Goal: Information Seeking & Learning: Learn about a topic

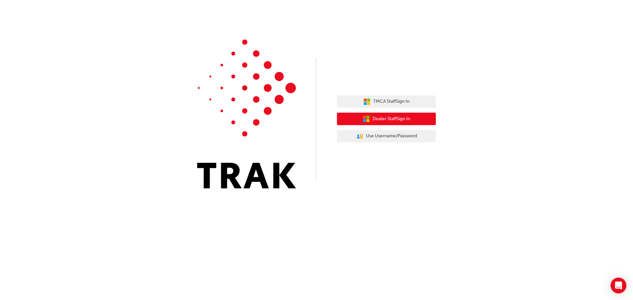
click at [396, 120] on span "Dealer Staff Sign In" at bounding box center [392, 119] width 38 height 8
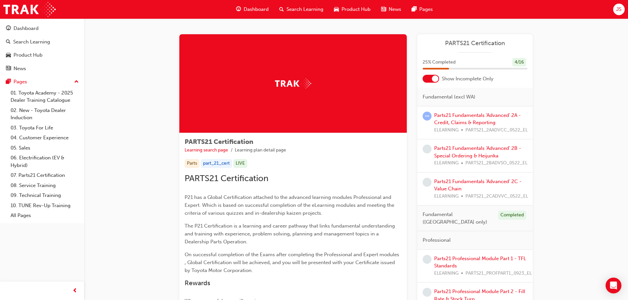
click at [432, 76] on div at bounding box center [431, 79] width 16 height 8
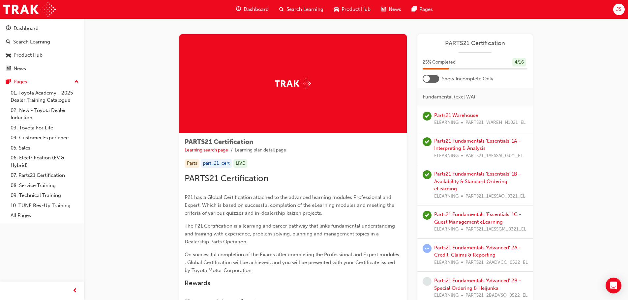
click at [459, 252] on div "Parts21 Fundamentals 'Advanced' 2A - Credit, Claims & Reporting ELEARNING PARTS…" at bounding box center [481, 255] width 94 height 22
click at [443, 250] on link "Parts21 Fundamentals 'Advanced' 2A - Credit, Claims & Reporting" at bounding box center [477, 252] width 87 height 14
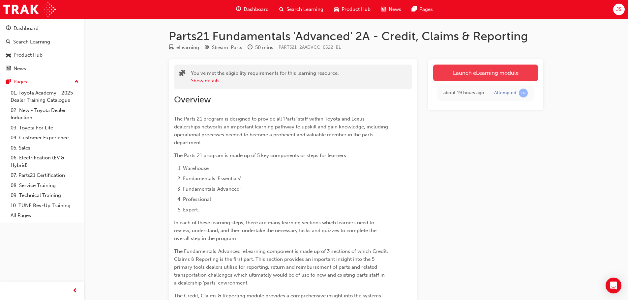
click at [449, 71] on link "Launch eLearning module" at bounding box center [485, 73] width 105 height 16
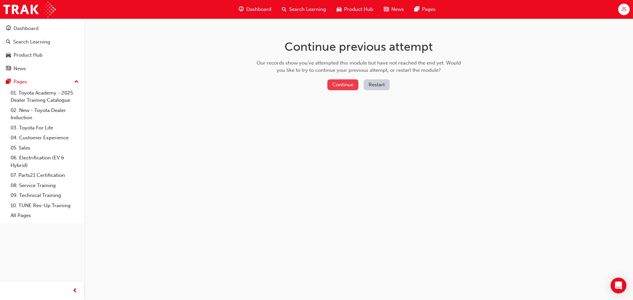
click at [335, 85] on button "Continue" at bounding box center [342, 84] width 31 height 11
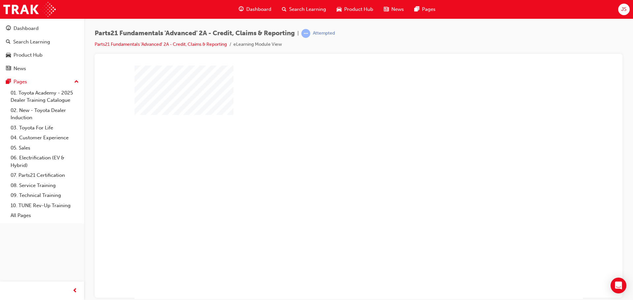
click at [340, 163] on div "play" at bounding box center [340, 163] width 0 height 0
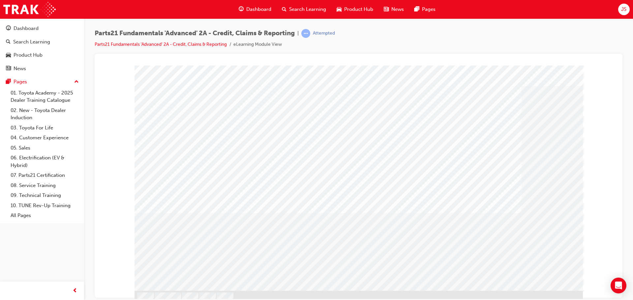
scroll to position [18, 0]
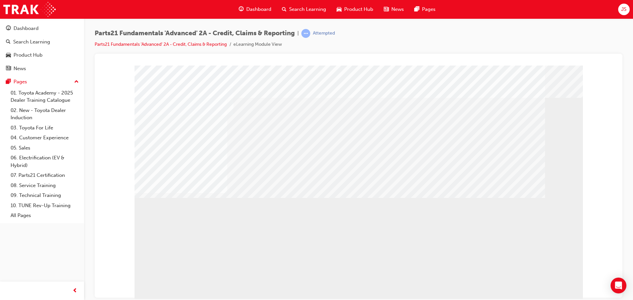
click at [484, 275] on div "application" at bounding box center [358, 183] width 448 height 237
click at [541, 295] on div "application" at bounding box center [358, 183] width 448 height 237
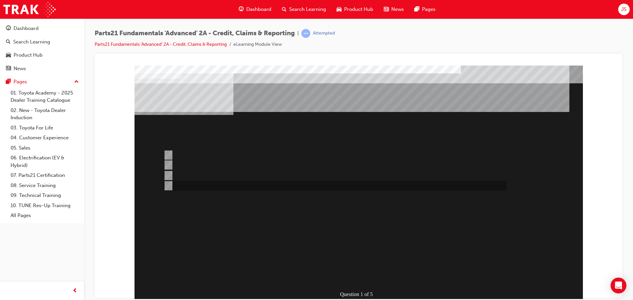
click at [168, 184] on input "Credit Return" at bounding box center [167, 185] width 7 height 7
radio input "true"
click at [365, 284] on div "Question 1 of 5" at bounding box center [358, 183] width 448 height 237
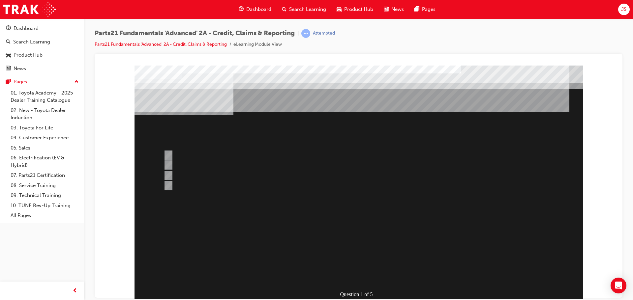
click at [361, 273] on div at bounding box center [358, 191] width 448 height 252
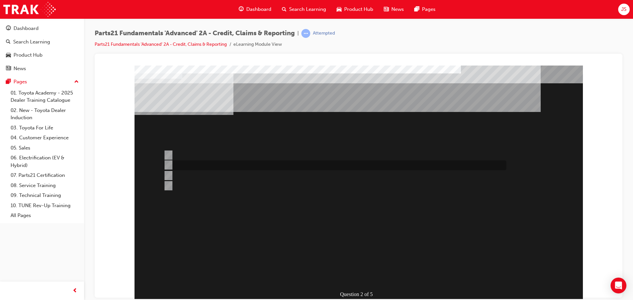
click at [166, 166] on input "CDR" at bounding box center [167, 165] width 7 height 7
radio input "true"
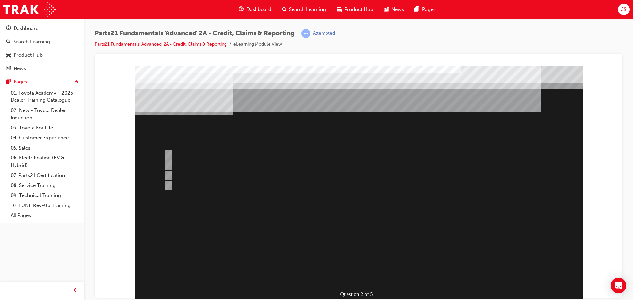
click at [362, 274] on div at bounding box center [358, 191] width 448 height 252
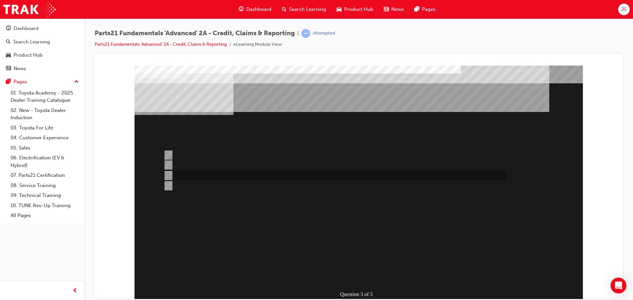
click at [170, 175] on input "CDR Application" at bounding box center [167, 175] width 7 height 7
radio input "true"
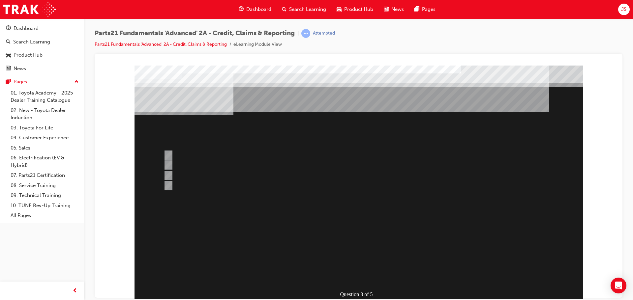
click at [166, 185] on div at bounding box center [358, 191] width 448 height 252
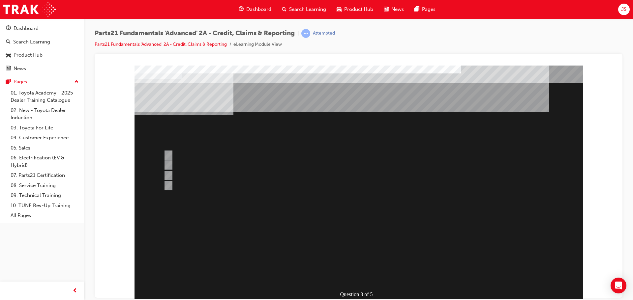
click at [160, 183] on div "Question 3 of 5" at bounding box center [358, 183] width 448 height 237
click at [167, 185] on input "Toyota Parts Policy" at bounding box center [167, 185] width 7 height 7
radio input "true"
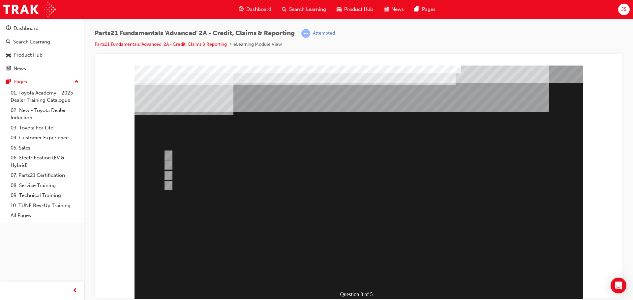
click at [352, 278] on div at bounding box center [358, 191] width 448 height 252
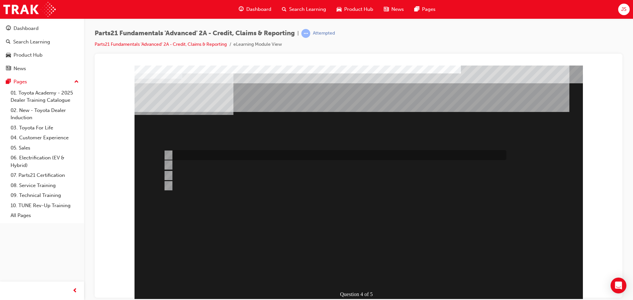
click at [245, 155] on div at bounding box center [333, 155] width 343 height 10
click at [190, 183] on div at bounding box center [333, 186] width 343 height 10
radio input "false"
radio input "true"
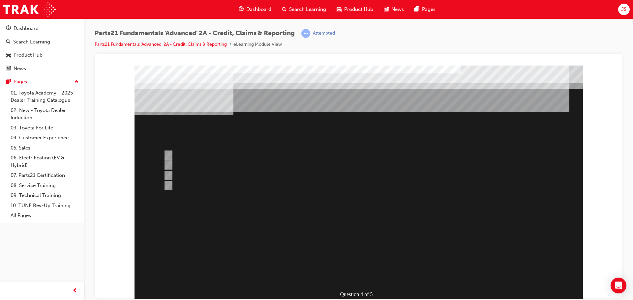
click at [358, 276] on div at bounding box center [358, 191] width 448 height 252
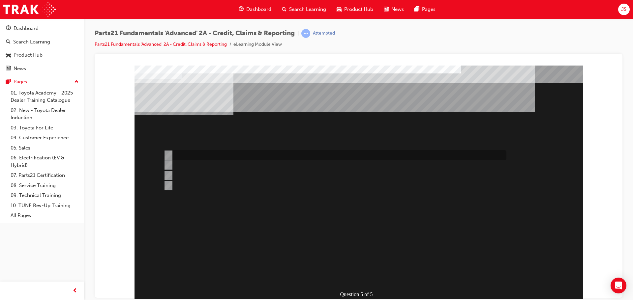
click at [207, 154] on div at bounding box center [333, 155] width 343 height 10
click at [353, 284] on div "Question 5 of 5" at bounding box center [358, 183] width 448 height 237
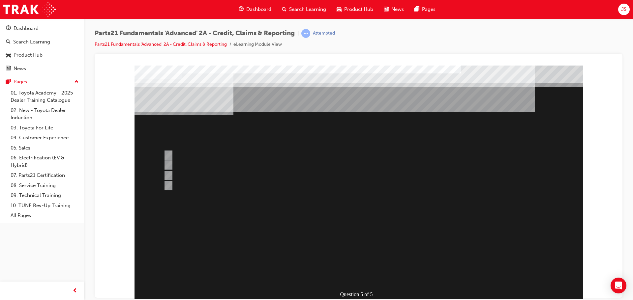
click at [176, 187] on div at bounding box center [358, 191] width 448 height 252
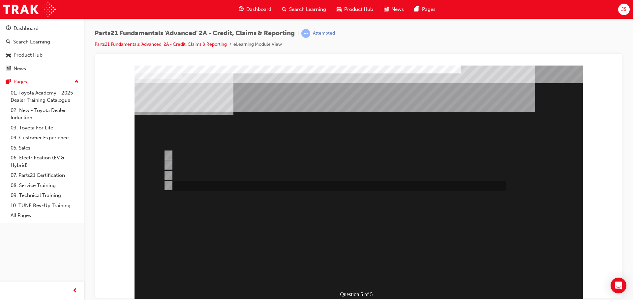
click at [209, 184] on div at bounding box center [333, 186] width 343 height 10
radio input "false"
radio input "true"
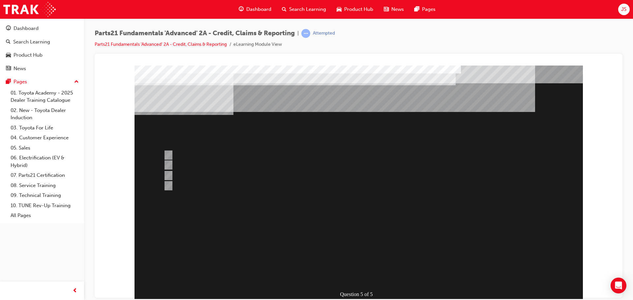
click at [355, 277] on div at bounding box center [358, 191] width 448 height 252
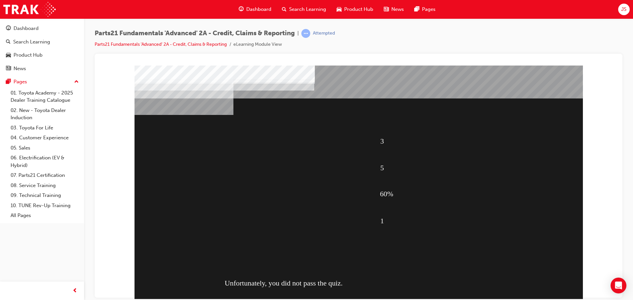
click at [356, 269] on div "3 5 60% 1 Unfortunately, you did not pass the quiz." at bounding box center [358, 183] width 448 height 237
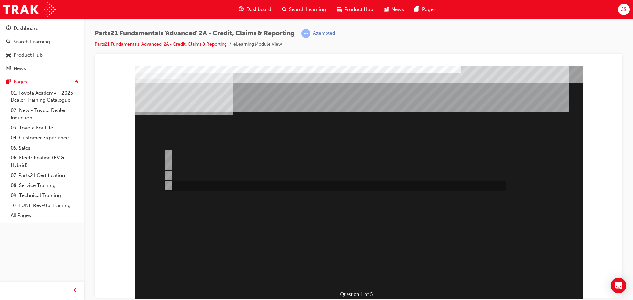
click at [192, 189] on div at bounding box center [333, 186] width 343 height 10
radio input "true"
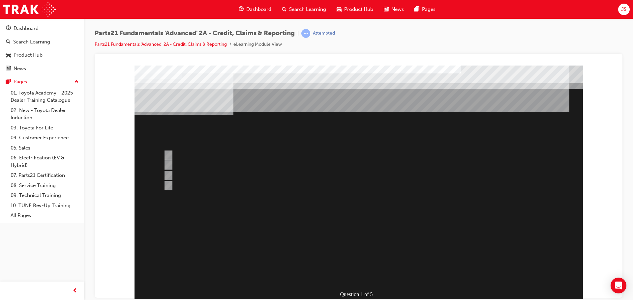
click at [360, 279] on div at bounding box center [358, 191] width 448 height 252
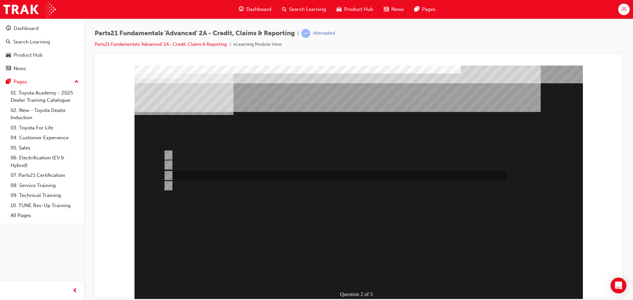
click at [200, 178] on div at bounding box center [333, 176] width 343 height 10
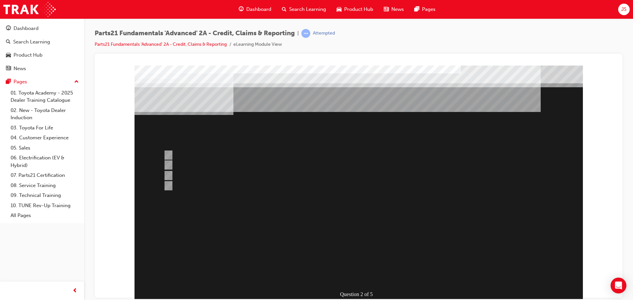
click at [190, 187] on div at bounding box center [358, 191] width 448 height 252
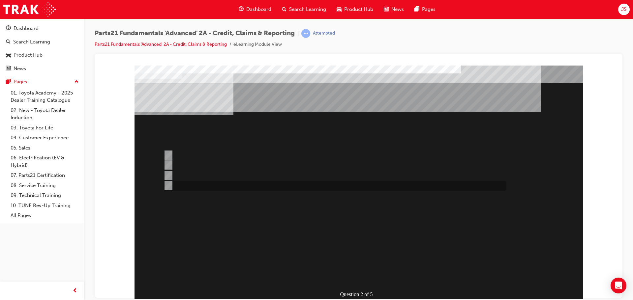
click at [191, 187] on div at bounding box center [333, 186] width 343 height 10
radio input "false"
radio input "true"
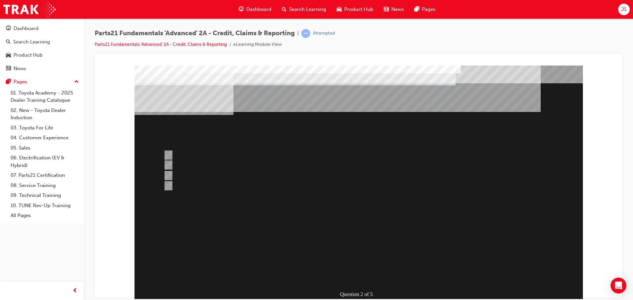
click at [361, 275] on div at bounding box center [358, 191] width 448 height 252
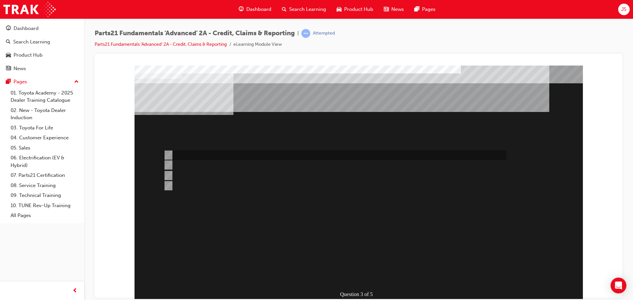
click at [209, 156] on div at bounding box center [333, 155] width 343 height 10
radio input "true"
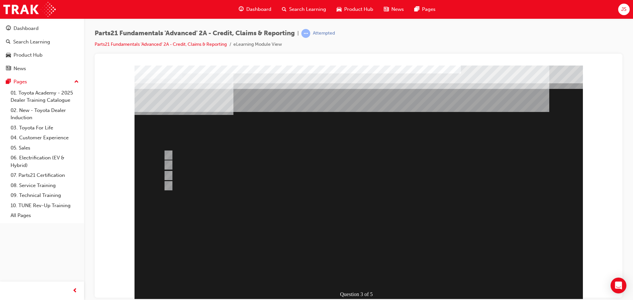
click at [364, 275] on div at bounding box center [358, 191] width 448 height 252
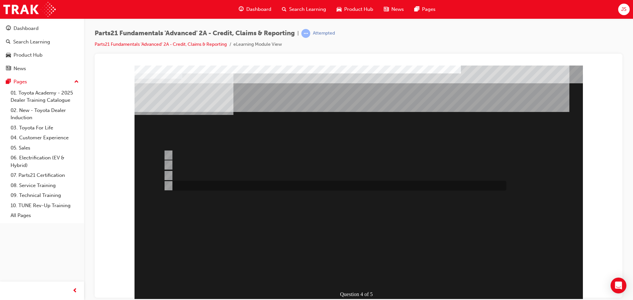
click at [213, 186] on div at bounding box center [333, 186] width 343 height 10
radio input "true"
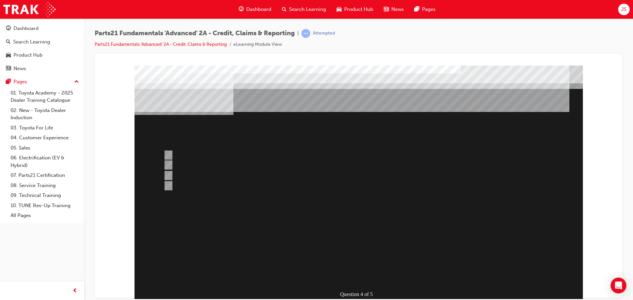
click at [369, 277] on div at bounding box center [358, 191] width 448 height 252
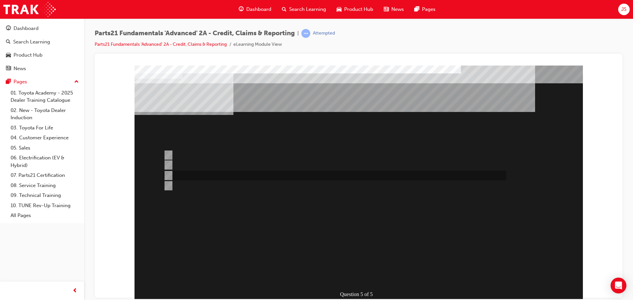
click at [218, 173] on div at bounding box center [333, 176] width 343 height 10
radio input "true"
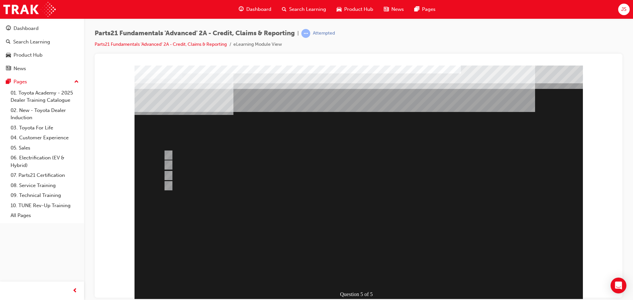
click at [356, 272] on div at bounding box center [358, 191] width 448 height 252
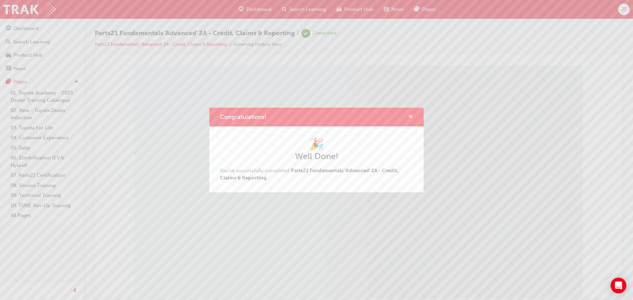
click at [409, 116] on span "cross-icon" at bounding box center [410, 117] width 5 height 6
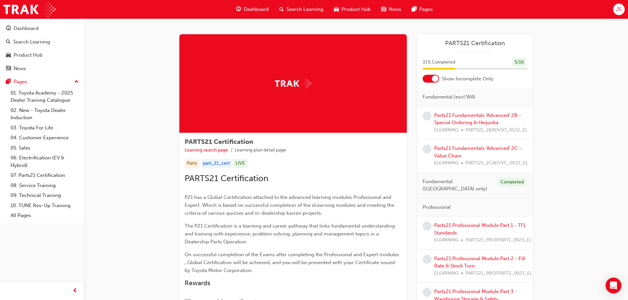
click at [428, 77] on div at bounding box center [431, 79] width 16 height 8
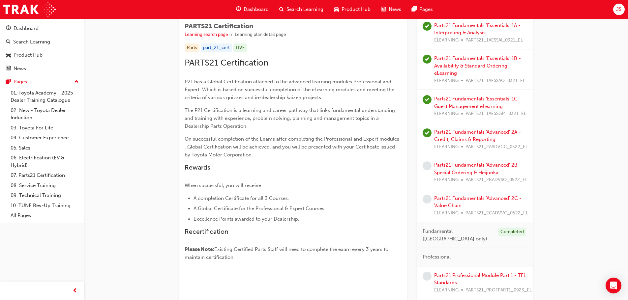
scroll to position [132, 0]
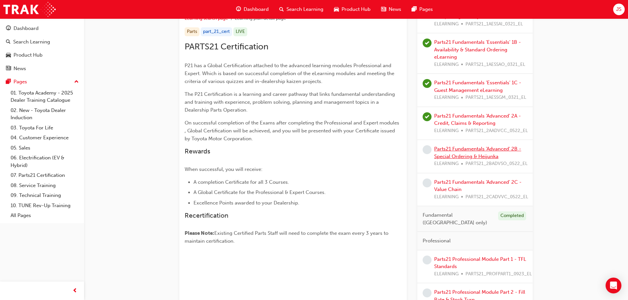
click at [479, 151] on link "Parts21 Fundamentals 'Advanced' 2B - Special Ordering & Heijunka" at bounding box center [477, 153] width 87 height 14
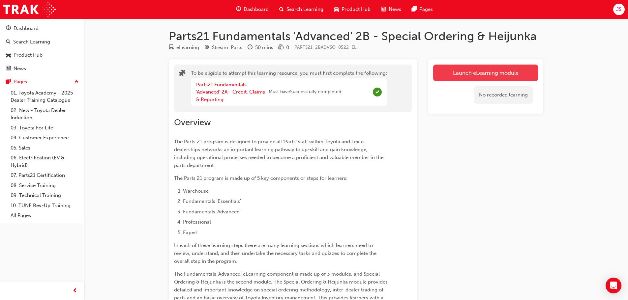
click at [477, 75] on button "Launch eLearning module" at bounding box center [485, 73] width 105 height 16
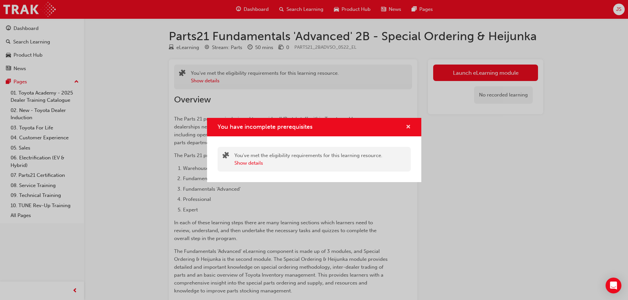
click at [406, 126] on span "cross-icon" at bounding box center [408, 128] width 5 height 6
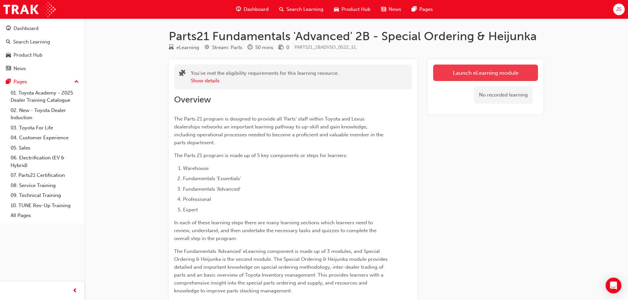
click at [476, 78] on button "Launch eLearning module" at bounding box center [485, 73] width 105 height 16
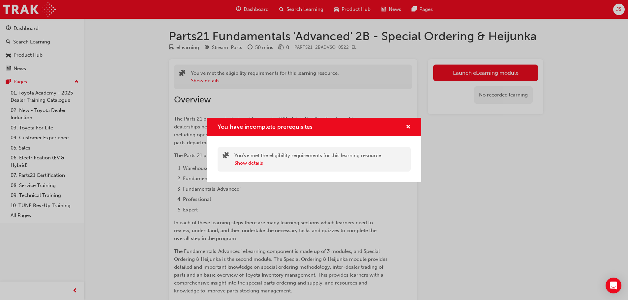
click at [302, 159] on div "You've met the eligibility requirements for this learning resource. Show details" at bounding box center [308, 159] width 148 height 15
click at [243, 163] on button "Show details" at bounding box center [248, 164] width 29 height 8
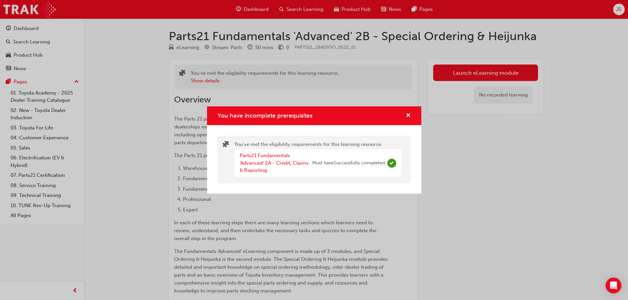
click at [412, 114] on div "You have incomplete prerequisites" at bounding box center [314, 115] width 214 height 19
click at [406, 117] on span "cross-icon" at bounding box center [408, 116] width 5 height 6
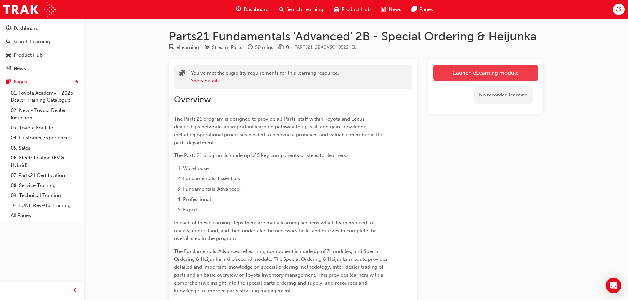
click at [438, 78] on link "Launch eLearning module" at bounding box center [485, 73] width 105 height 16
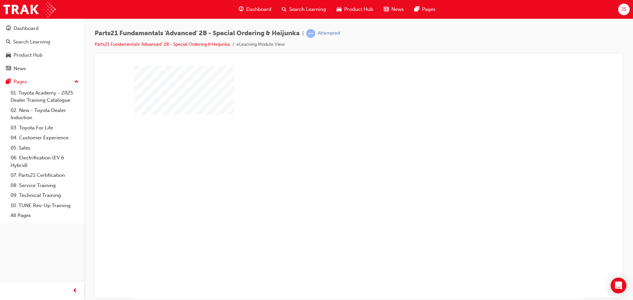
click at [340, 163] on div "play" at bounding box center [340, 163] width 0 height 0
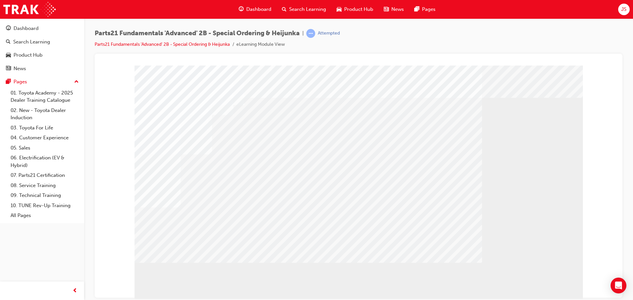
click at [191, 246] on div "" at bounding box center [358, 183] width 448 height 237
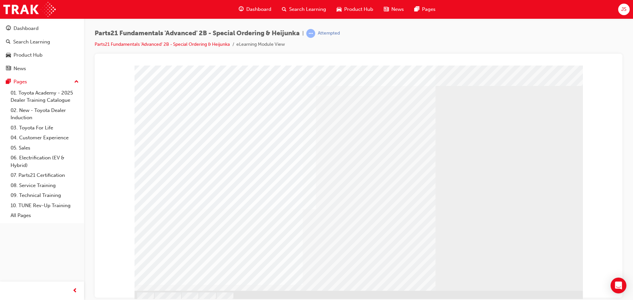
scroll to position [18, 0]
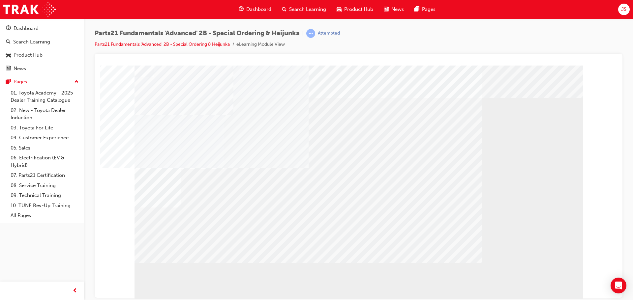
drag, startPoint x: 180, startPoint y: 236, endPoint x: 177, endPoint y: 257, distance: 21.0
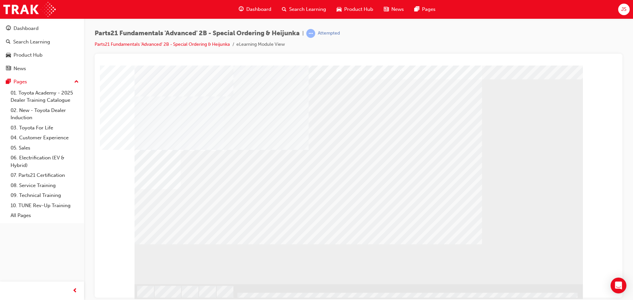
click at [502, 296] on div at bounding box center [358, 173] width 448 height 252
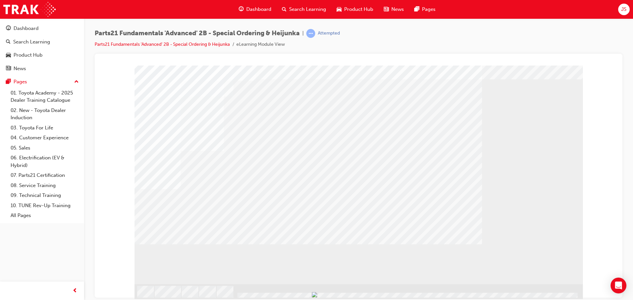
scroll to position [0, 0]
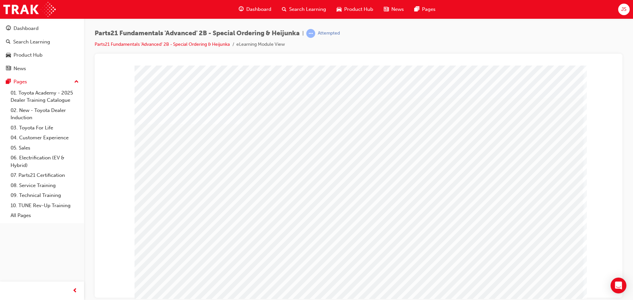
click at [445, 296] on img "Progress, Slide 1 of 78" at bounding box center [442, 294] width 5 height 5
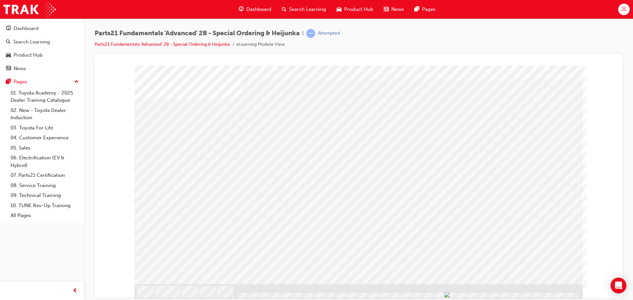
scroll to position [0, 0]
drag, startPoint x: 549, startPoint y: 296, endPoint x: 553, endPoint y: 295, distance: 4.0
click at [553, 295] on div "s12" at bounding box center [358, 191] width 448 height 252
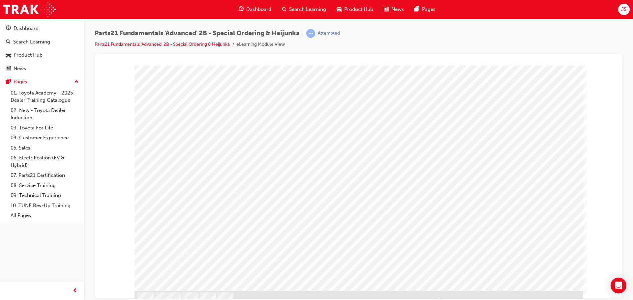
scroll to position [18, 0]
click at [444, 296] on img "Progress, Slide 1 of 78" at bounding box center [441, 294] width 5 height 5
click at [546, 296] on div "s12" at bounding box center [358, 173] width 448 height 252
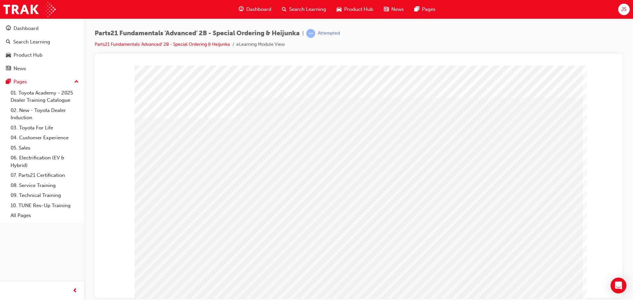
drag, startPoint x: 546, startPoint y: 294, endPoint x: 552, endPoint y: 294, distance: 6.9
click at [552, 294] on div "s12" at bounding box center [358, 191] width 448 height 252
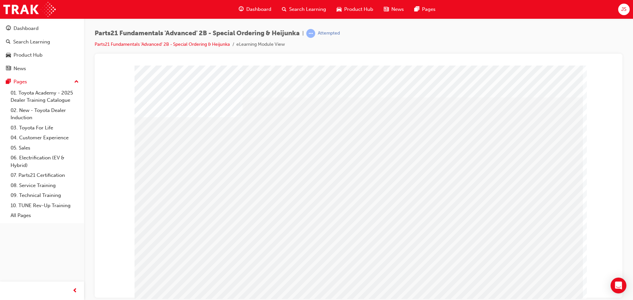
scroll to position [18, 0]
drag, startPoint x: 544, startPoint y: 296, endPoint x: 548, endPoint y: 296, distance: 4.0
click at [548, 296] on div "s12" at bounding box center [358, 173] width 448 height 252
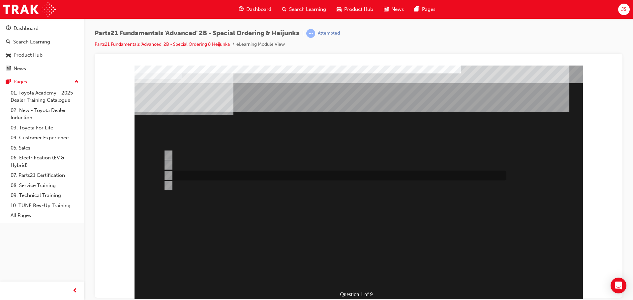
click at [170, 172] on input "Must be for Dealer Workshop repair orders requiring parts urgently" at bounding box center [167, 175] width 7 height 7
radio input "true"
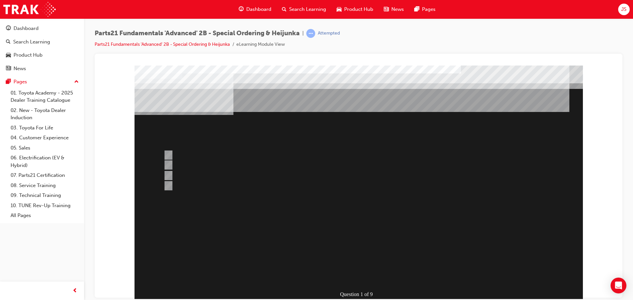
click at [359, 272] on div at bounding box center [358, 191] width 448 height 252
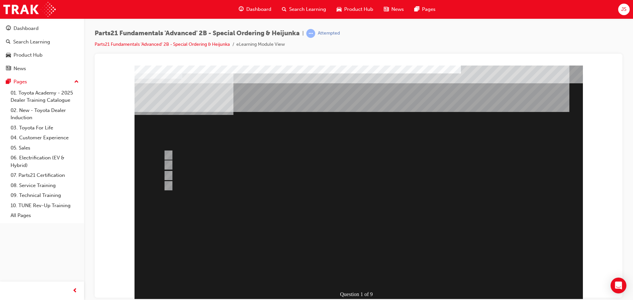
click at [208, 165] on div at bounding box center [333, 166] width 343 height 10
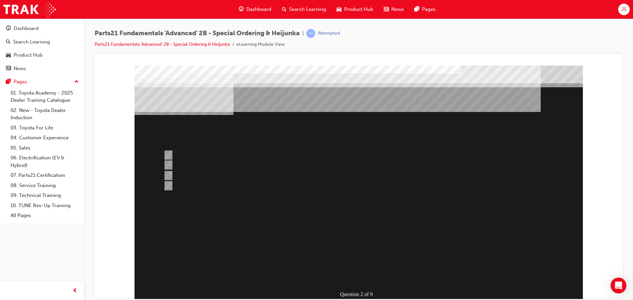
click at [231, 174] on div at bounding box center [358, 191] width 448 height 252
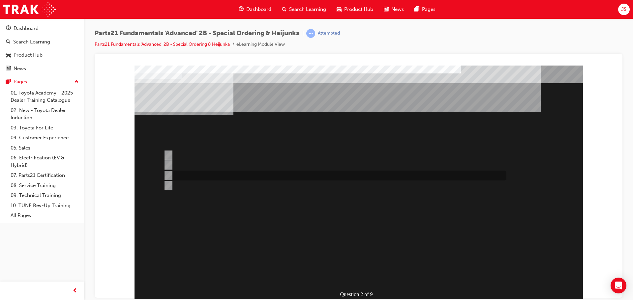
click at [220, 172] on div at bounding box center [333, 176] width 343 height 10
radio input "false"
radio input "true"
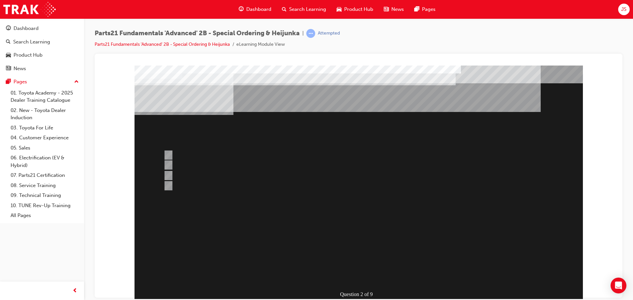
click at [351, 272] on div at bounding box center [358, 191] width 448 height 252
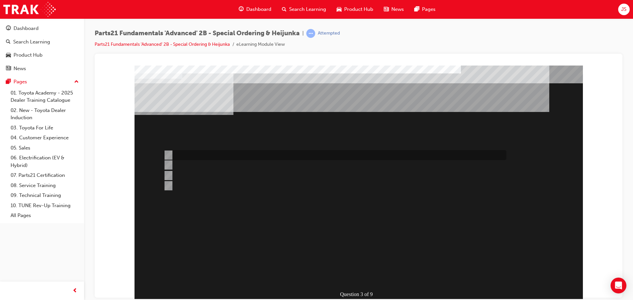
click at [191, 156] on div at bounding box center [333, 155] width 343 height 10
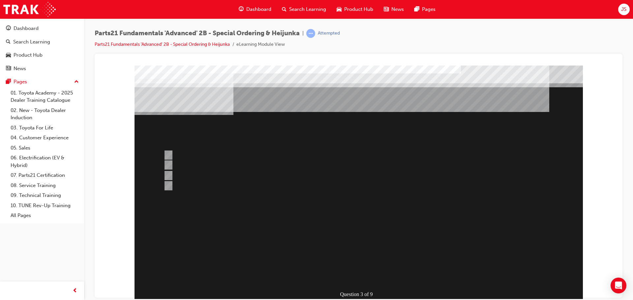
click at [214, 186] on div at bounding box center [358, 191] width 448 height 252
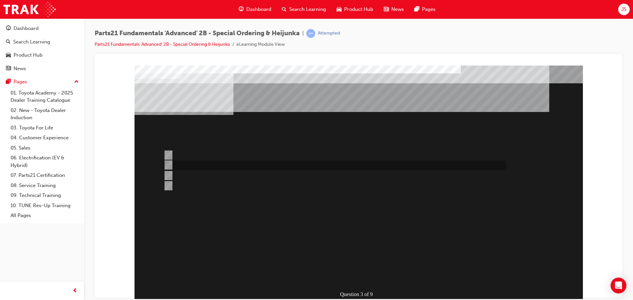
click at [217, 163] on div at bounding box center [333, 166] width 343 height 10
radio input "false"
radio input "true"
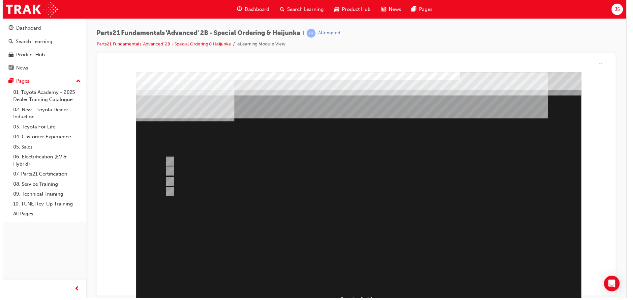
click at [360, 286] on div at bounding box center [360, 198] width 448 height 252
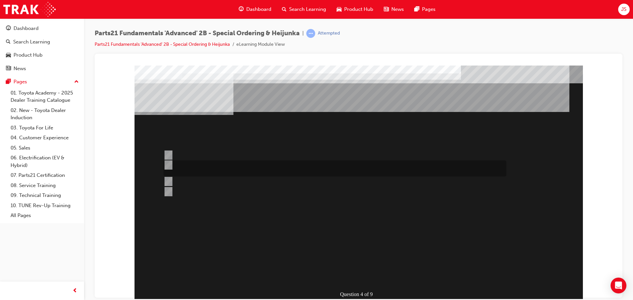
click at [259, 167] on div at bounding box center [333, 169] width 343 height 16
radio input "true"
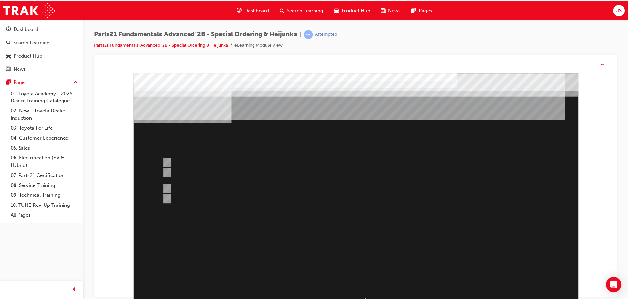
click at [363, 283] on div at bounding box center [358, 199] width 448 height 252
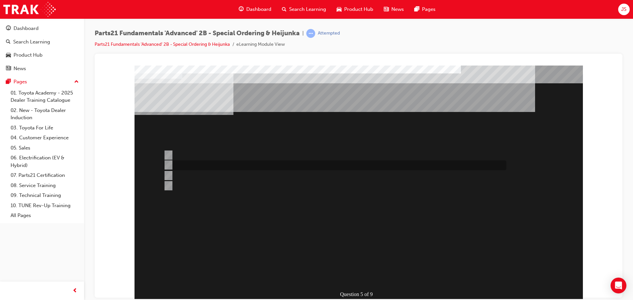
click at [278, 164] on div at bounding box center [333, 166] width 343 height 10
click at [251, 177] on div at bounding box center [333, 176] width 343 height 10
radio input "false"
radio input "true"
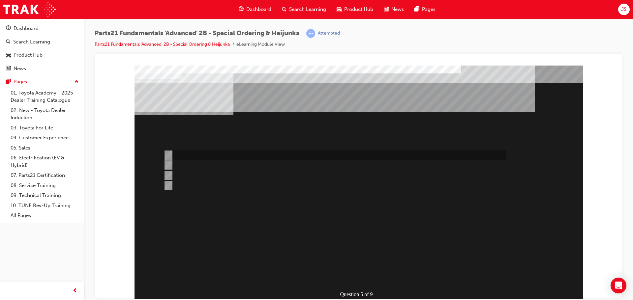
click at [242, 160] on div "Question 5 of 9" at bounding box center [358, 183] width 448 height 237
click at [247, 156] on div at bounding box center [333, 155] width 343 height 10
click at [245, 176] on div at bounding box center [333, 176] width 343 height 10
radio input "false"
click at [255, 186] on div at bounding box center [333, 186] width 343 height 10
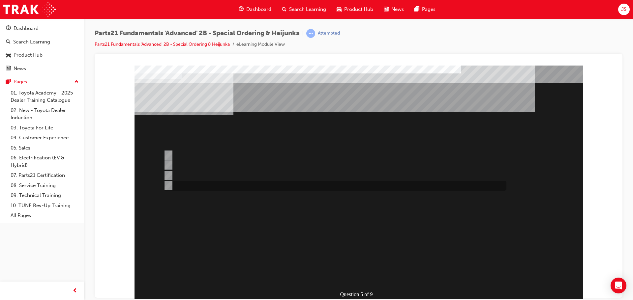
radio input "false"
radio input "true"
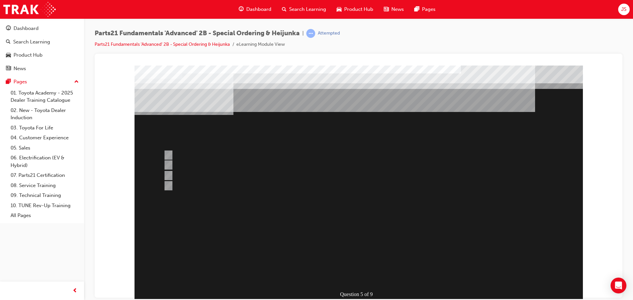
click at [358, 274] on div at bounding box center [358, 191] width 448 height 252
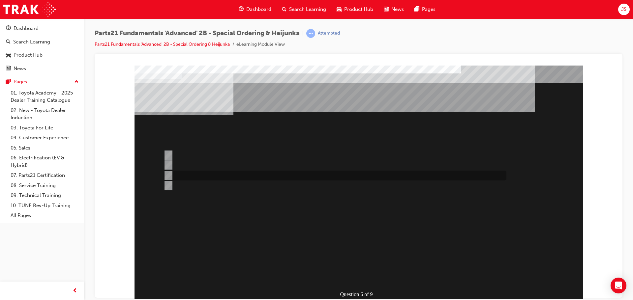
click at [242, 173] on div at bounding box center [333, 176] width 343 height 10
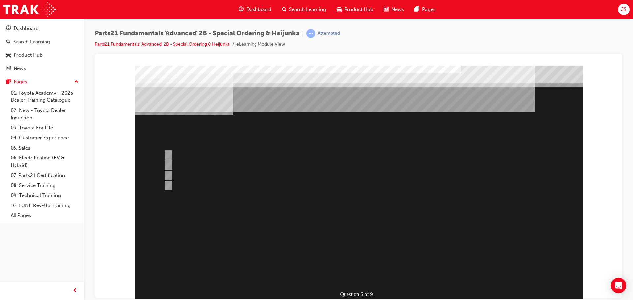
drag, startPoint x: 210, startPoint y: 184, endPoint x: 215, endPoint y: 183, distance: 5.0
click at [210, 184] on div at bounding box center [358, 191] width 448 height 252
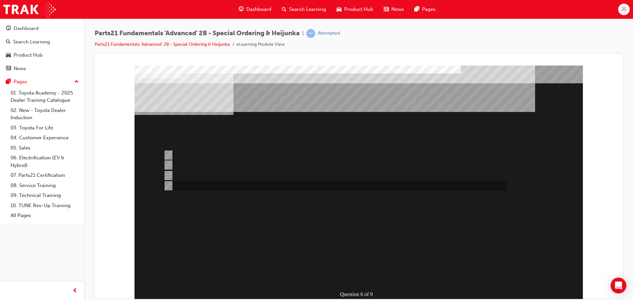
click at [219, 190] on div at bounding box center [333, 186] width 343 height 10
radio input "false"
radio input "true"
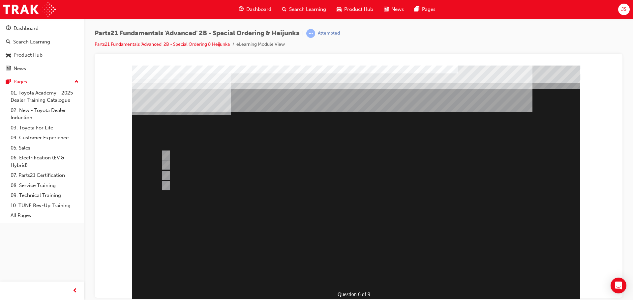
click at [363, 277] on div at bounding box center [356, 191] width 448 height 252
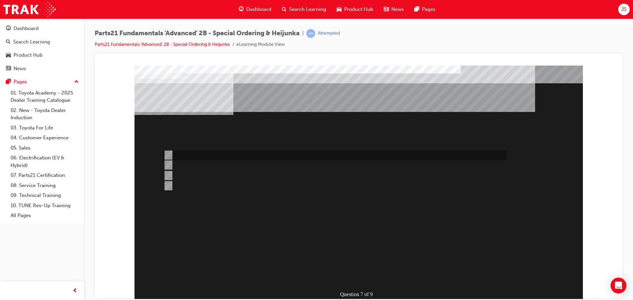
click at [242, 154] on div at bounding box center [333, 155] width 343 height 10
radio input "true"
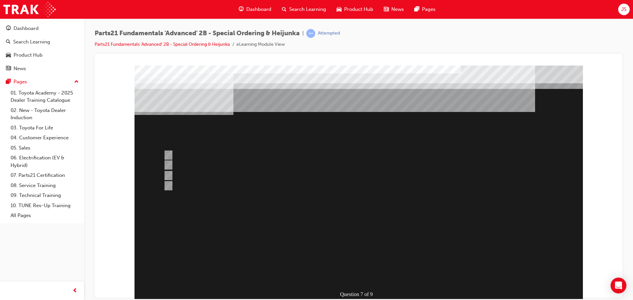
click at [366, 277] on div at bounding box center [358, 191] width 448 height 252
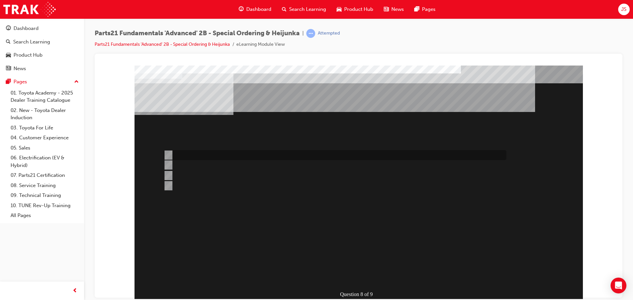
click at [234, 158] on div at bounding box center [333, 155] width 343 height 10
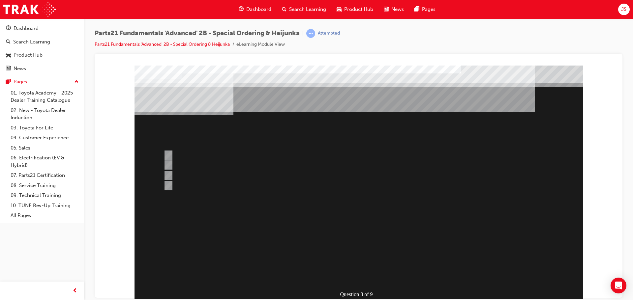
click at [233, 176] on div at bounding box center [358, 191] width 448 height 252
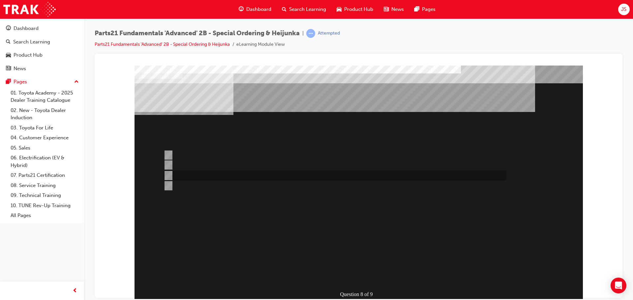
click at [239, 179] on div at bounding box center [333, 176] width 343 height 10
radio input "false"
radio input "true"
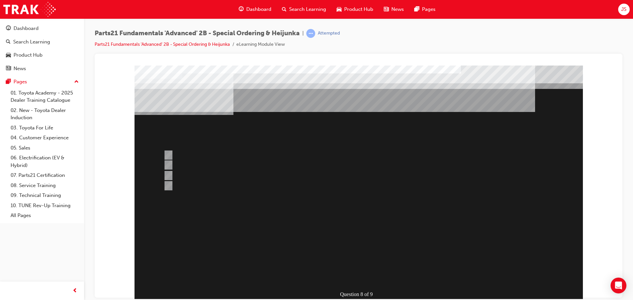
click at [360, 276] on div at bounding box center [358, 191] width 448 height 252
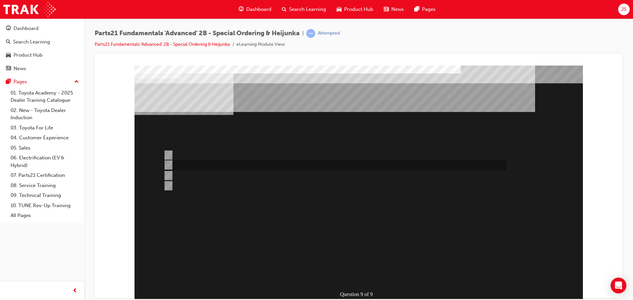
click at [225, 167] on div at bounding box center [333, 166] width 343 height 10
radio input "true"
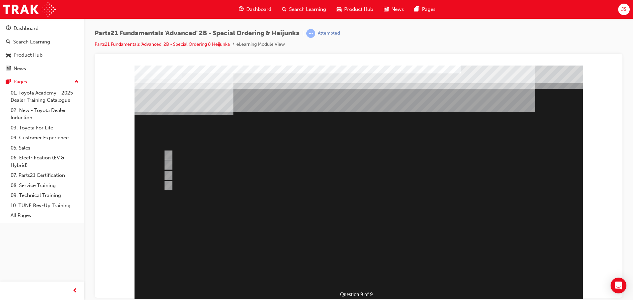
click at [363, 275] on div at bounding box center [358, 191] width 448 height 252
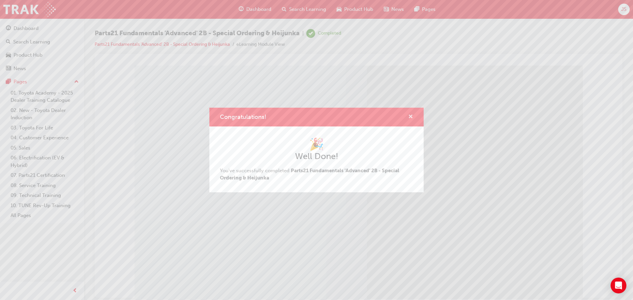
click at [411, 117] on span "cross-icon" at bounding box center [410, 117] width 5 height 6
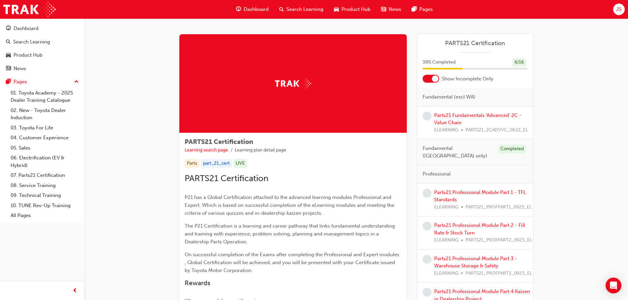
click at [432, 82] on div at bounding box center [431, 79] width 16 height 8
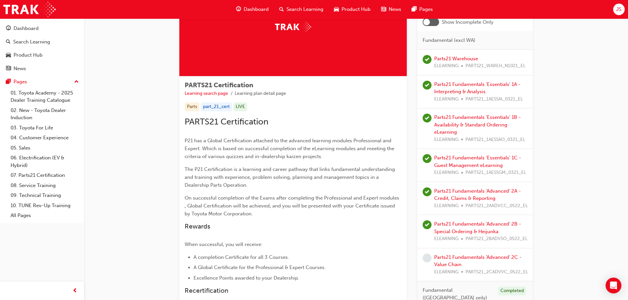
scroll to position [165, 0]
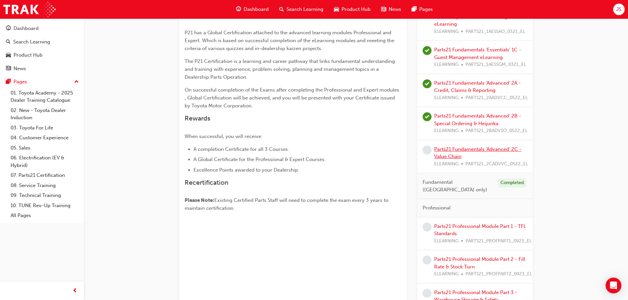
click at [446, 151] on link "Parts21 Fundamentals 'Advanced' 2C - Value Chain" at bounding box center [477, 153] width 87 height 14
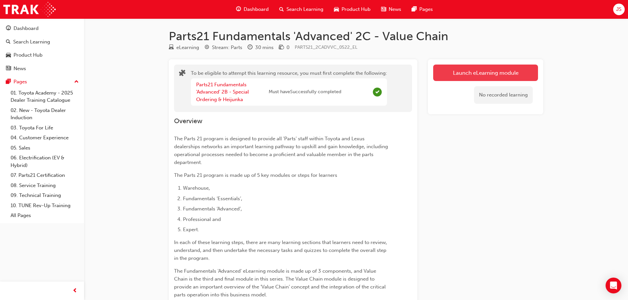
click at [462, 72] on button "Launch eLearning module" at bounding box center [485, 73] width 105 height 16
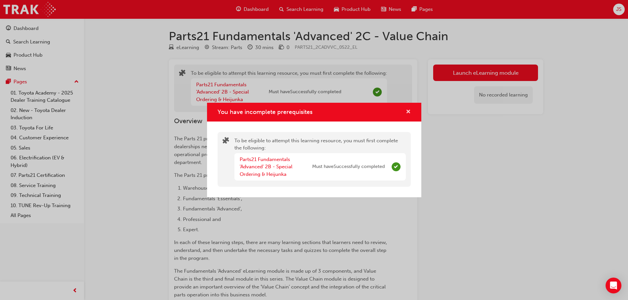
click at [407, 109] on span "cross-icon" at bounding box center [408, 112] width 5 height 6
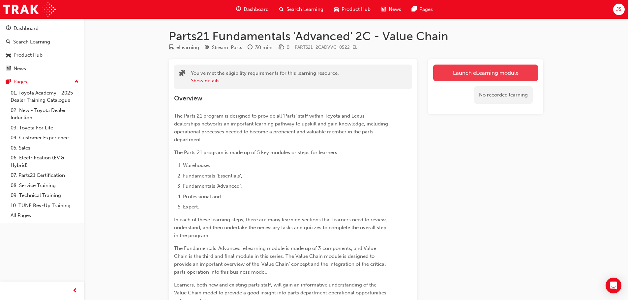
click at [452, 74] on link "Launch eLearning module" at bounding box center [485, 73] width 105 height 16
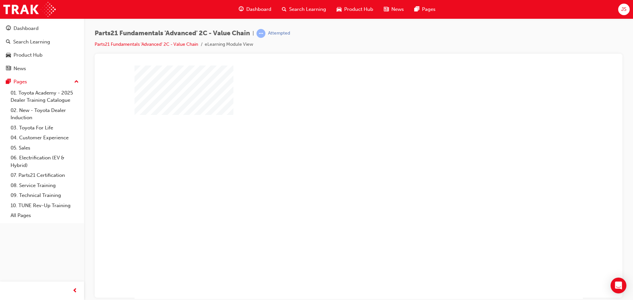
click at [340, 163] on div "play" at bounding box center [340, 163] width 0 height 0
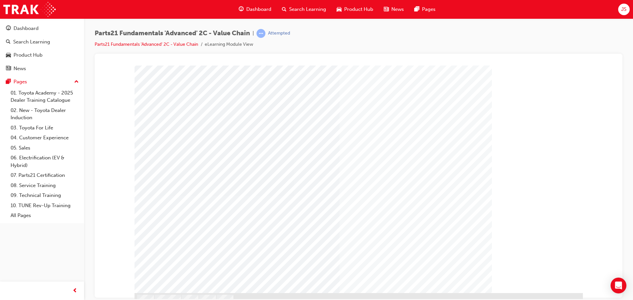
scroll to position [18, 0]
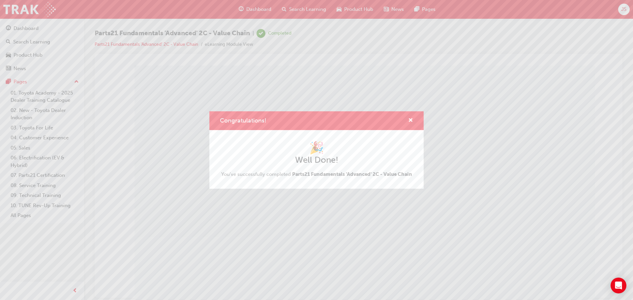
click at [408, 120] on div "Congratulations!" at bounding box center [408, 121] width 10 height 8
click at [413, 123] on div "Congratulations!" at bounding box center [316, 120] width 214 height 19
click at [407, 120] on div "Congratulations!" at bounding box center [408, 121] width 10 height 8
click at [411, 120] on span "cross-icon" at bounding box center [410, 121] width 5 height 6
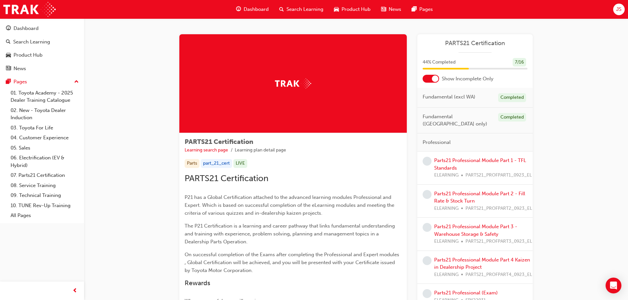
click at [431, 82] on div at bounding box center [431, 79] width 16 height 8
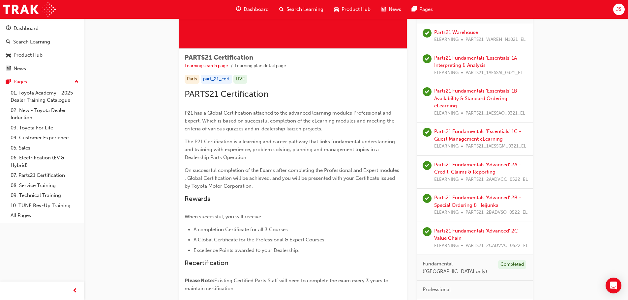
scroll to position [165, 0]
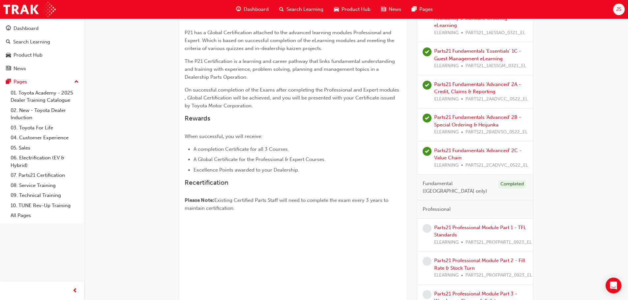
click at [458, 183] on span "Fundamental ([GEOGRAPHIC_DATA] only)" at bounding box center [458, 187] width 70 height 15
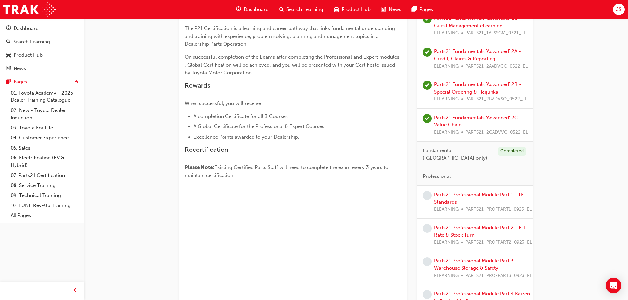
click at [446, 192] on link "Parts21 Professional Module Part 1 - TFL Standards" at bounding box center [480, 199] width 92 height 14
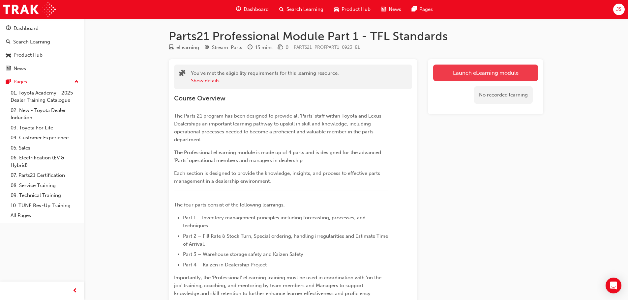
click at [454, 69] on link "Launch eLearning module" at bounding box center [485, 73] width 105 height 16
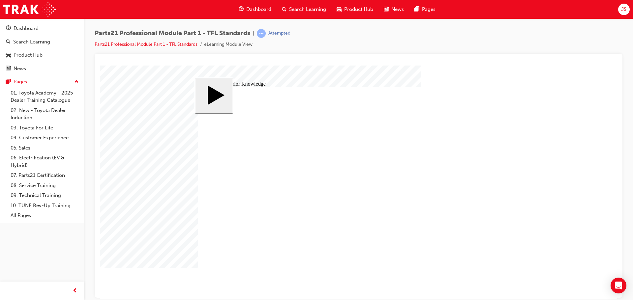
drag, startPoint x: 125, startPoint y: 224, endPoint x: 116, endPoint y: 70, distance: 154.6
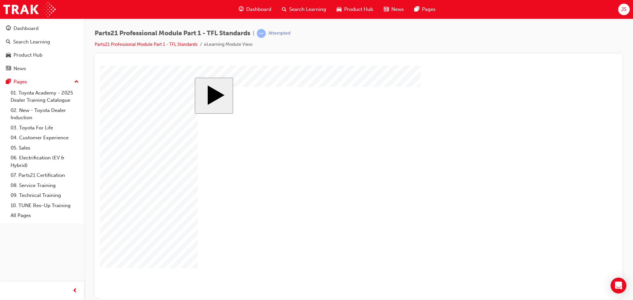
click at [125, 224] on body "slide: Parts 21 MENU Rectangle 6 HELP Rectangle 6 EXIT Rectangle 6 Toyota For L…" at bounding box center [358, 182] width 517 height 234
drag, startPoint x: 294, startPoint y: 150, endPoint x: 325, endPoint y: 153, distance: 31.1
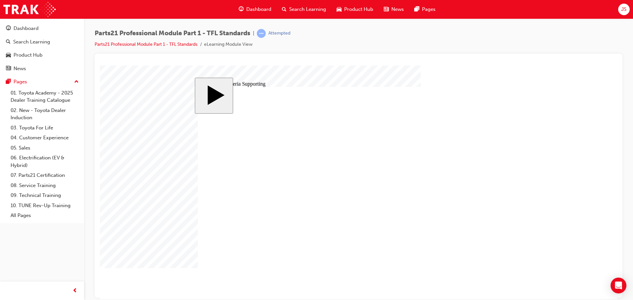
type input "6"
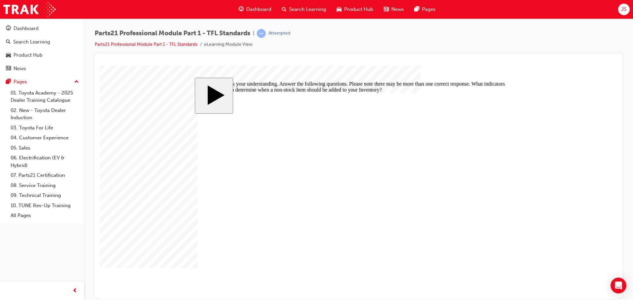
checkbox input "true"
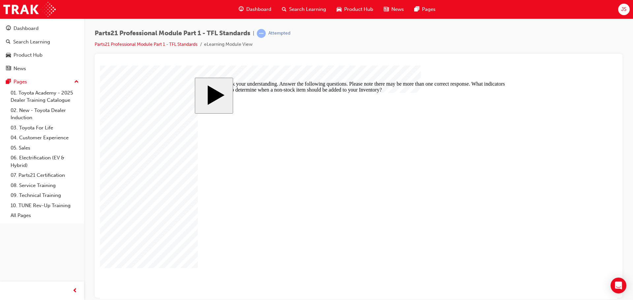
checkbox input "false"
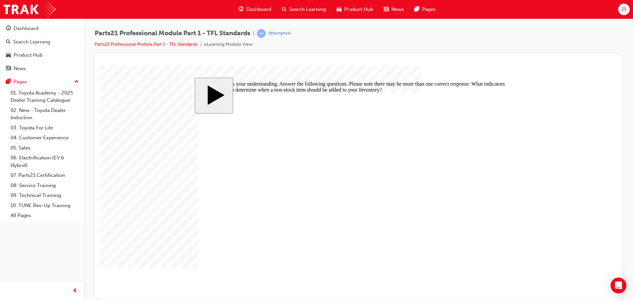
checkbox input "true"
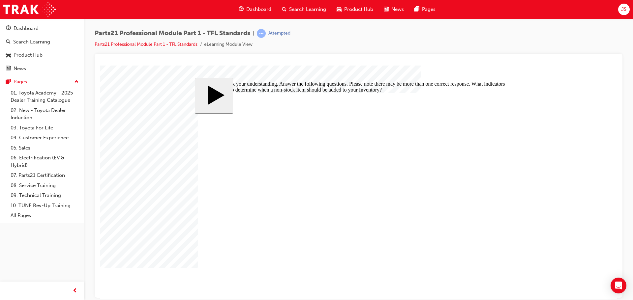
checkbox input "true"
checkbox input "false"
checkbox input "true"
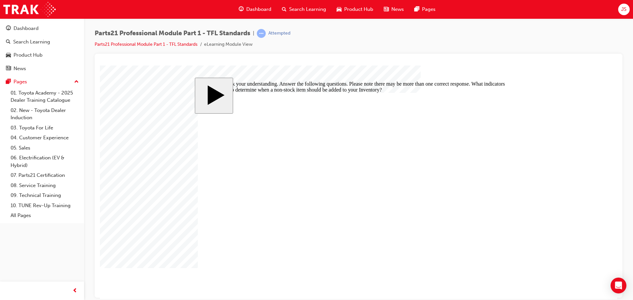
drag, startPoint x: 265, startPoint y: 187, endPoint x: 265, endPoint y: 180, distance: 6.9
checkbox input "true"
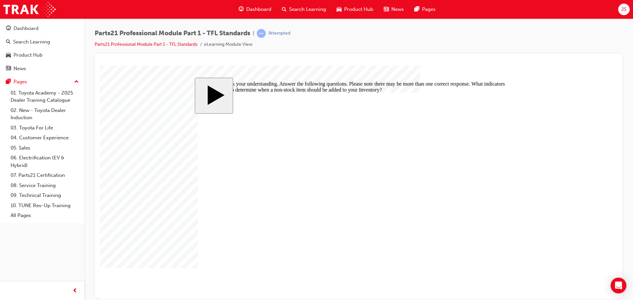
checkbox input "false"
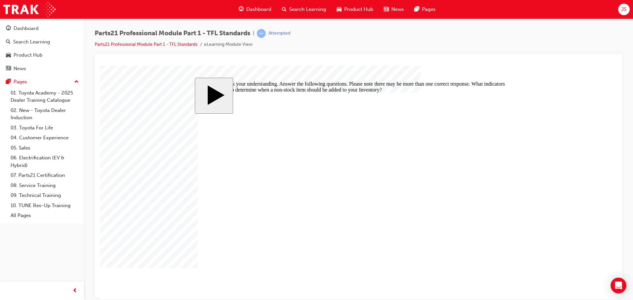
checkbox input "true"
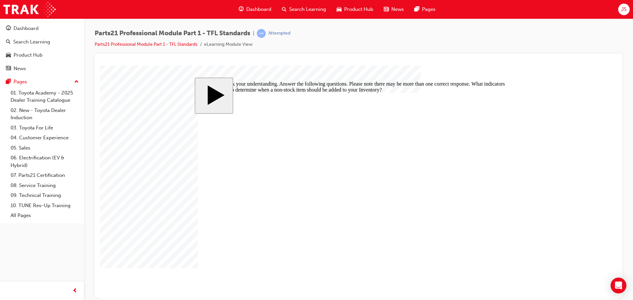
checkbox input "true"
checkbox input "false"
checkbox input "true"
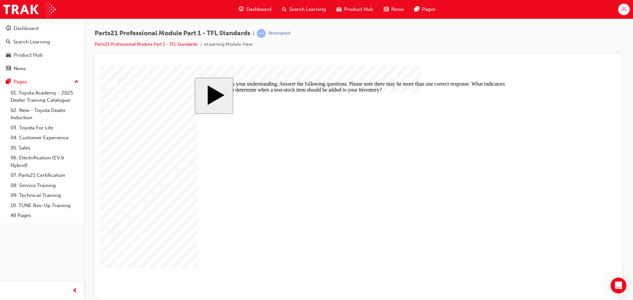
checkbox input "false"
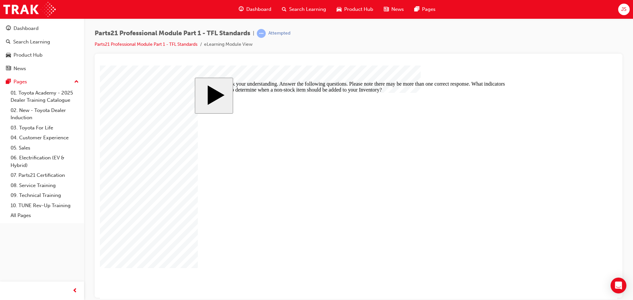
checkbox input "false"
checkbox input "true"
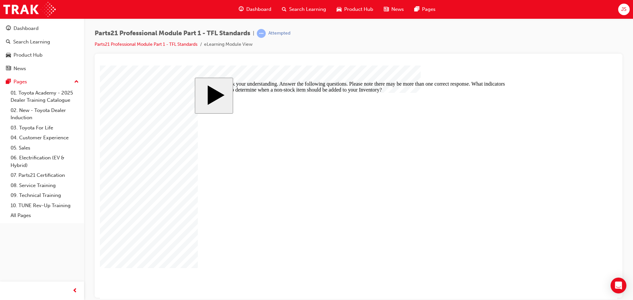
checkbox input "true"
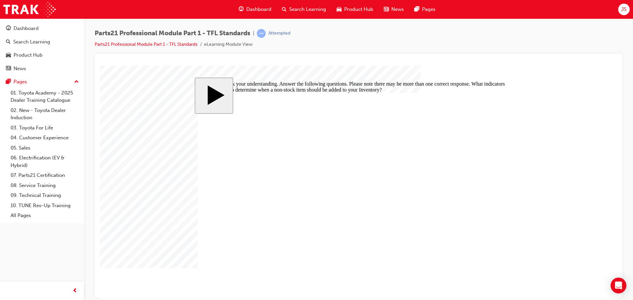
checkbox input "false"
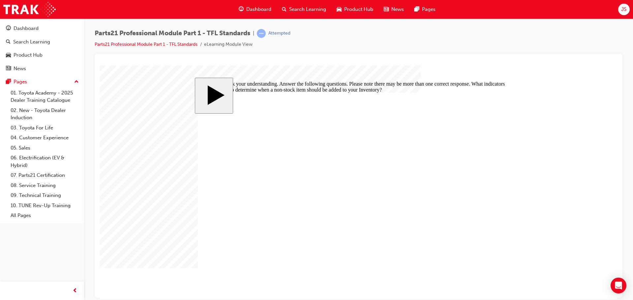
drag, startPoint x: 258, startPoint y: 216, endPoint x: 256, endPoint y: 231, distance: 15.6
checkbox input "false"
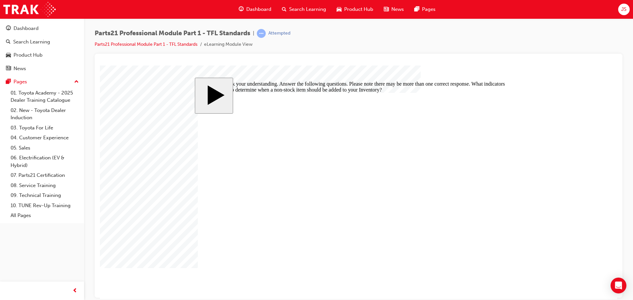
checkbox input "true"
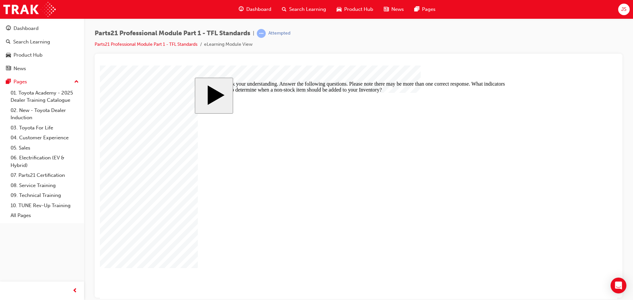
checkbox input "false"
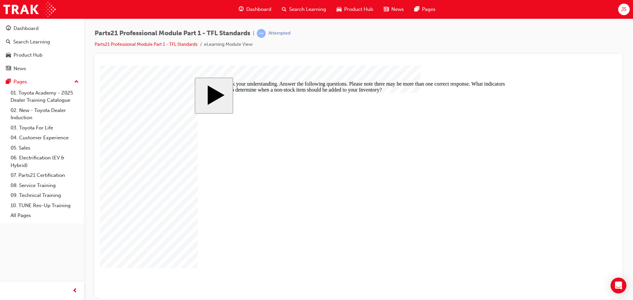
checkbox input "true"
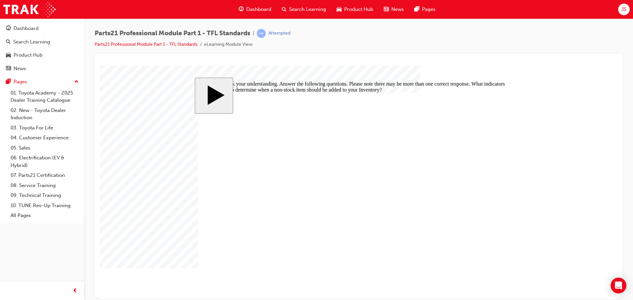
checkbox input "true"
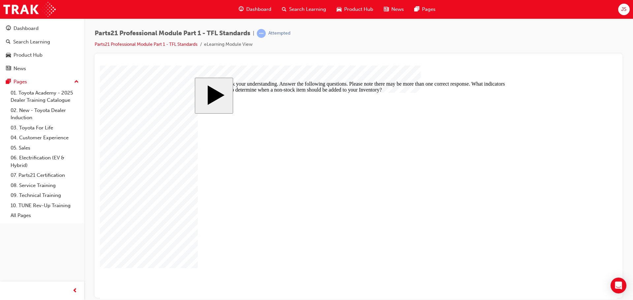
checkbox input "false"
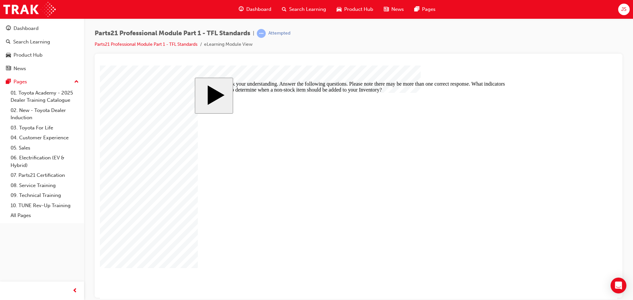
checkbox input "false"
checkbox input "true"
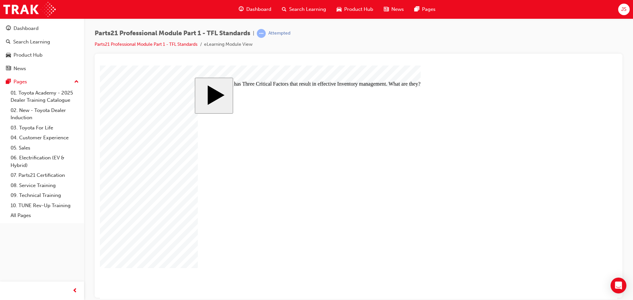
checkbox input "true"
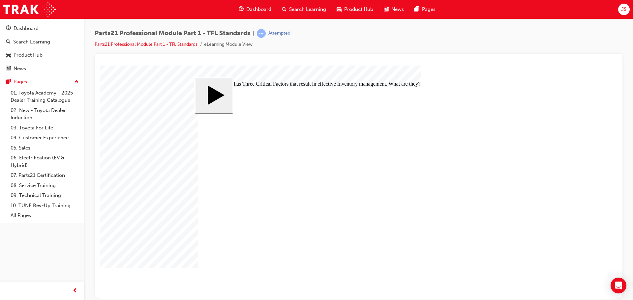
checkbox input "true"
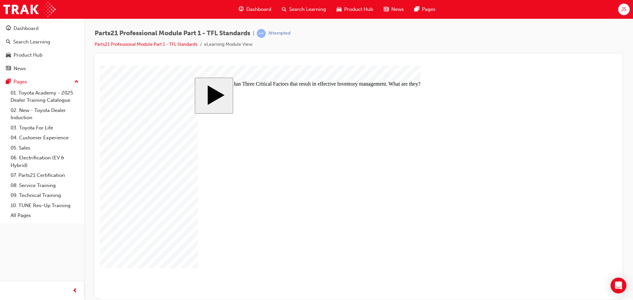
checkbox input "false"
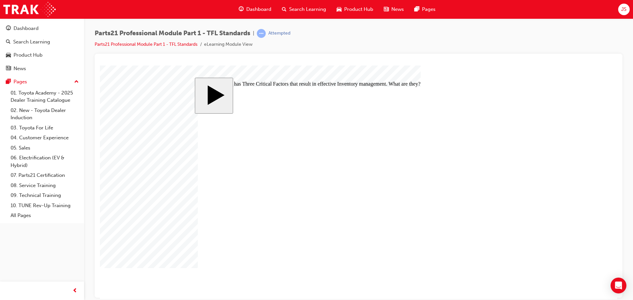
checkbox input "false"
checkbox input "true"
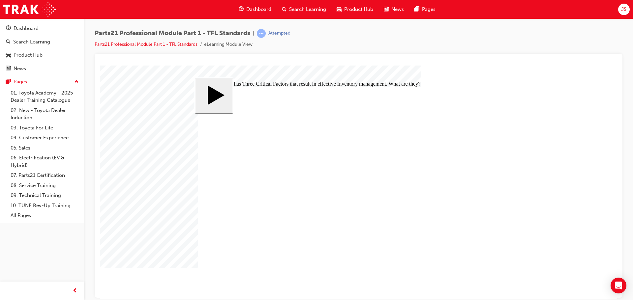
checkbox input "false"
checkbox input "true"
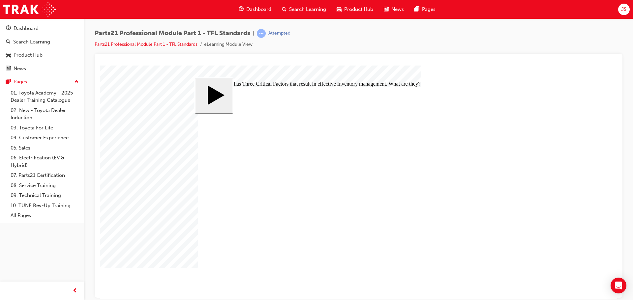
checkbox input "false"
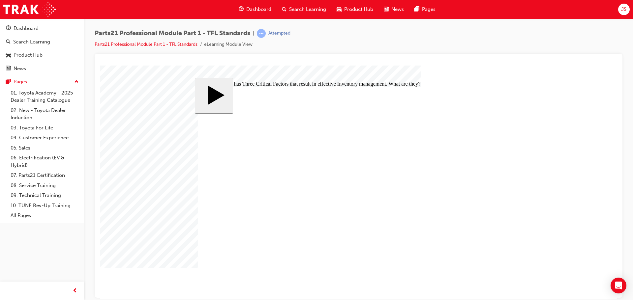
checkbox input "true"
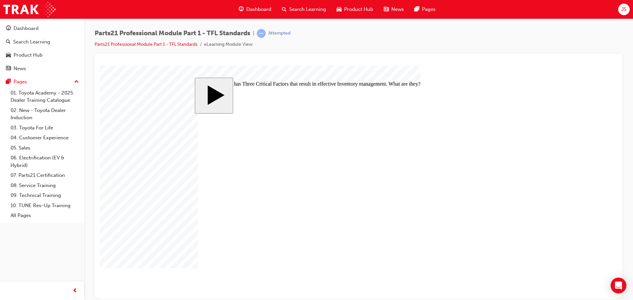
checkbox input "false"
drag, startPoint x: 292, startPoint y: 162, endPoint x: 295, endPoint y: 165, distance: 4.0
checkbox input "true"
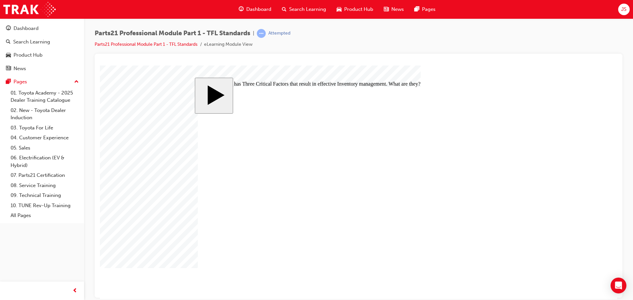
checkbox input "false"
checkbox input "true"
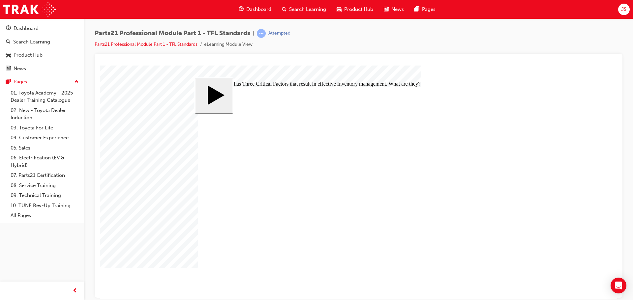
checkbox input "false"
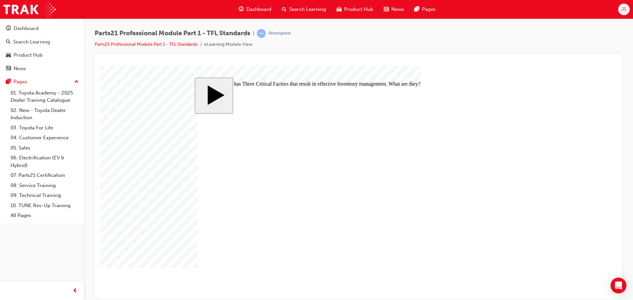
checkbox input "true"
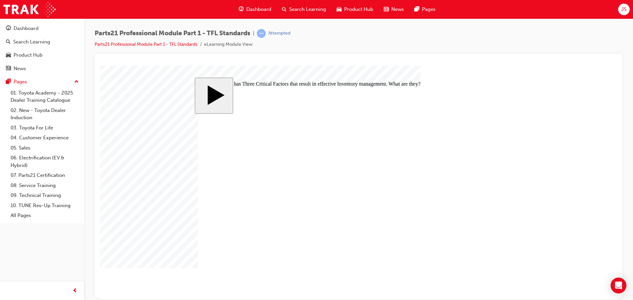
checkbox input "true"
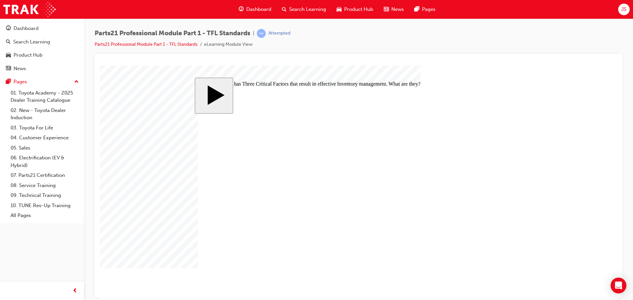
checkbox input "false"
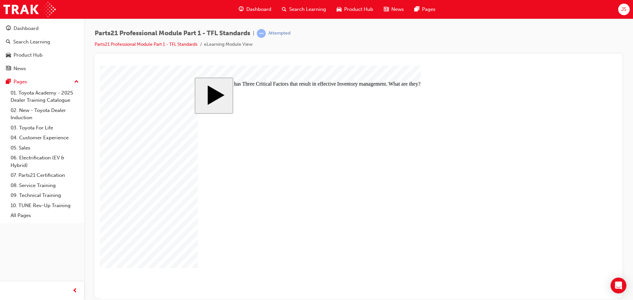
checkbox input "false"
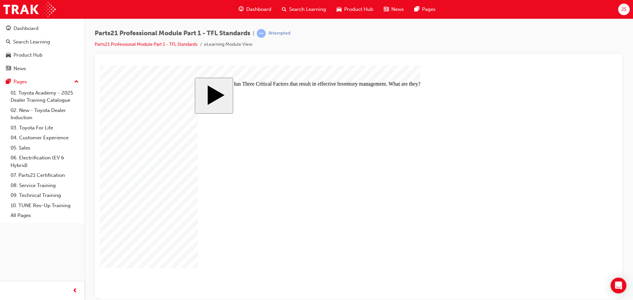
checkbox input "true"
checkbox input "false"
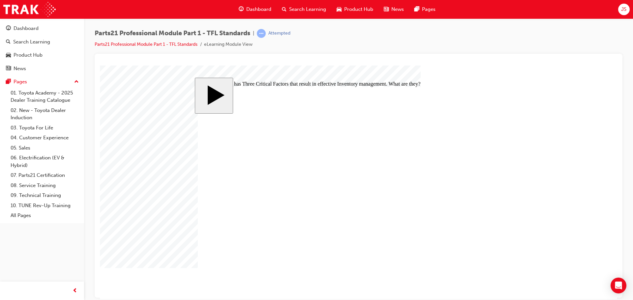
drag, startPoint x: 312, startPoint y: 186, endPoint x: 318, endPoint y: 186, distance: 6.6
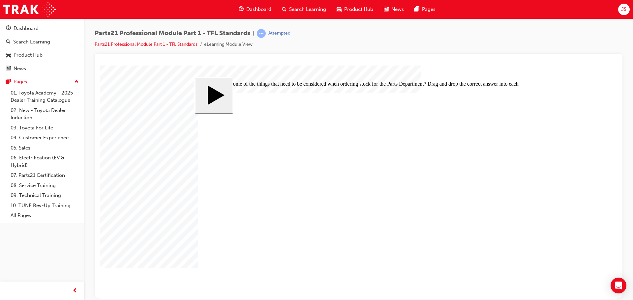
drag, startPoint x: 387, startPoint y: 194, endPoint x: 375, endPoint y: 177, distance: 19.9
drag, startPoint x: 388, startPoint y: 210, endPoint x: 378, endPoint y: 192, distance: 20.7
drag, startPoint x: 401, startPoint y: 213, endPoint x: 388, endPoint y: 214, distance: 13.3
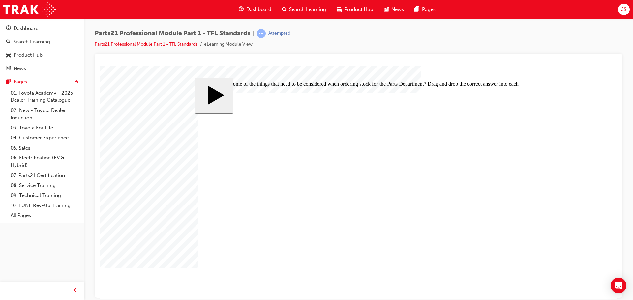
drag, startPoint x: 343, startPoint y: 176, endPoint x: 360, endPoint y: 176, distance: 17.8
drag, startPoint x: 360, startPoint y: 176, endPoint x: 421, endPoint y: 206, distance: 67.4
drag, startPoint x: 379, startPoint y: 187, endPoint x: 406, endPoint y: 202, distance: 31.0
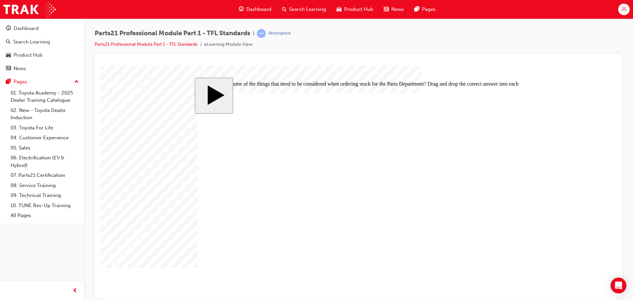
drag, startPoint x: 341, startPoint y: 174, endPoint x: 373, endPoint y: 174, distance: 31.3
drag, startPoint x: 388, startPoint y: 211, endPoint x: 377, endPoint y: 213, distance: 11.0
drag, startPoint x: 384, startPoint y: 214, endPoint x: 380, endPoint y: 195, distance: 19.3
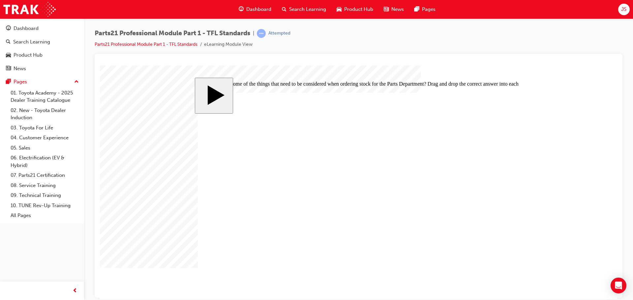
drag, startPoint x: 391, startPoint y: 217, endPoint x: 381, endPoint y: 219, distance: 10.1
drag, startPoint x: 377, startPoint y: 175, endPoint x: 377, endPoint y: 217, distance: 41.9
drag, startPoint x: 380, startPoint y: 173, endPoint x: 368, endPoint y: 173, distance: 11.9
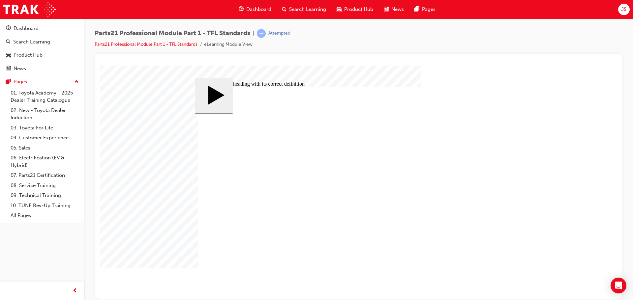
drag, startPoint x: 393, startPoint y: 199, endPoint x: 374, endPoint y: 155, distance: 48.0
drag, startPoint x: 393, startPoint y: 175, endPoint x: 380, endPoint y: 176, distance: 12.6
drag, startPoint x: 402, startPoint y: 196, endPoint x: 388, endPoint y: 195, distance: 13.6
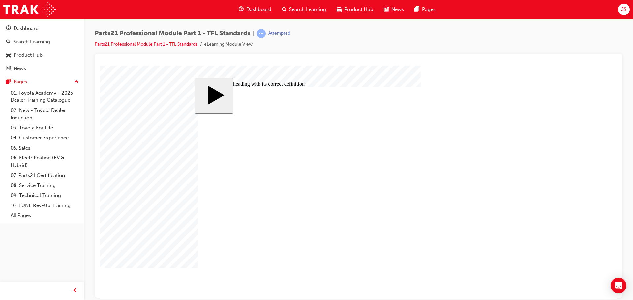
drag, startPoint x: 387, startPoint y: 193, endPoint x: 381, endPoint y: 171, distance: 22.3
drag, startPoint x: 418, startPoint y: 191, endPoint x: 405, endPoint y: 194, distance: 12.6
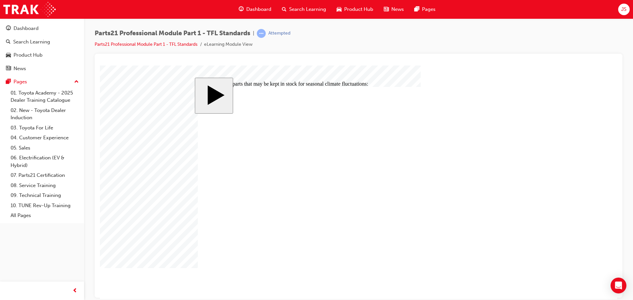
checkbox input "true"
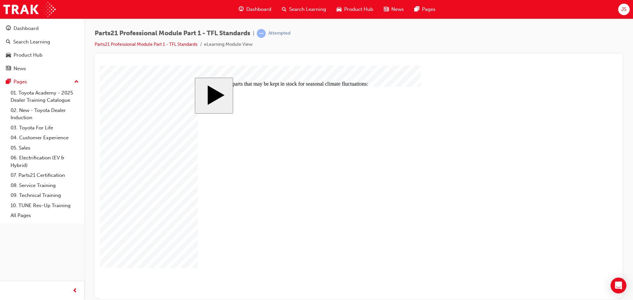
checkbox input "false"
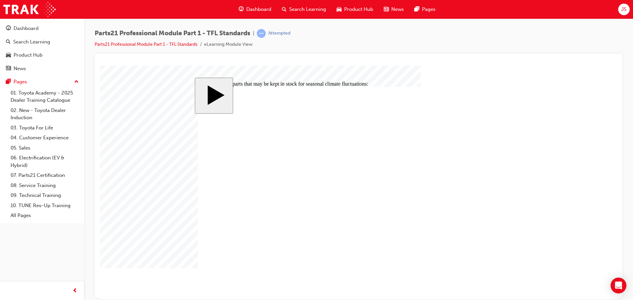
checkbox input "true"
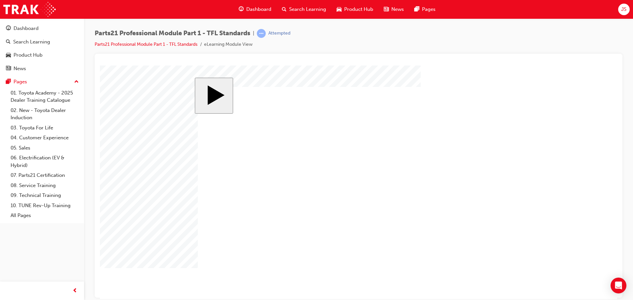
drag, startPoint x: 267, startPoint y: 243, endPoint x: 291, endPoint y: 229, distance: 27.5
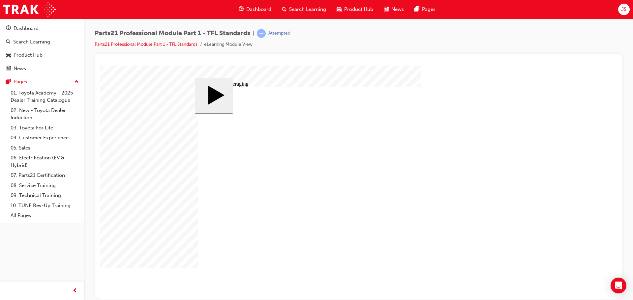
type input "3"
type input "30"
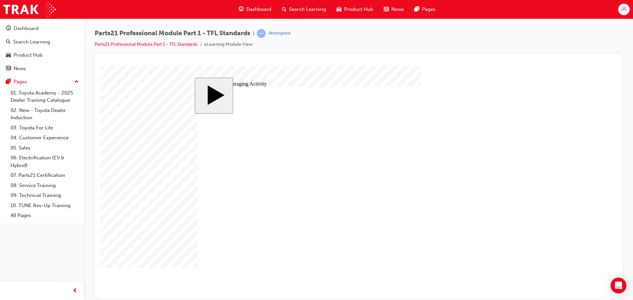
type input "30"
type input "3"
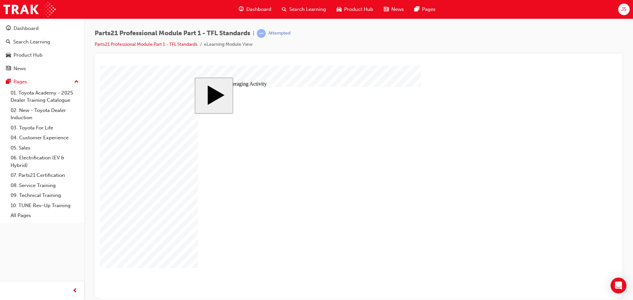
type input "30"
type input "5"
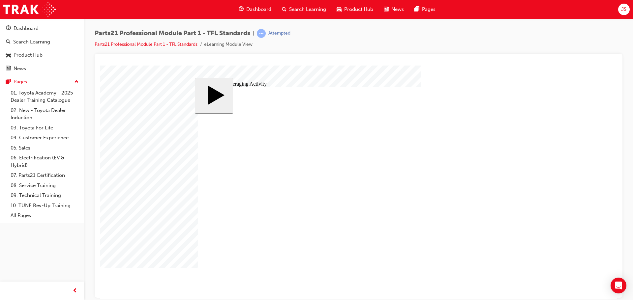
type input "5"
type input "6"
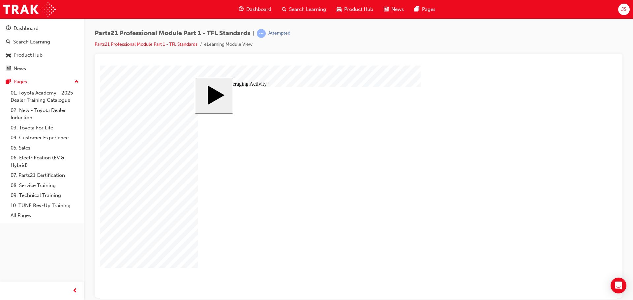
type input "30"
type input "6"
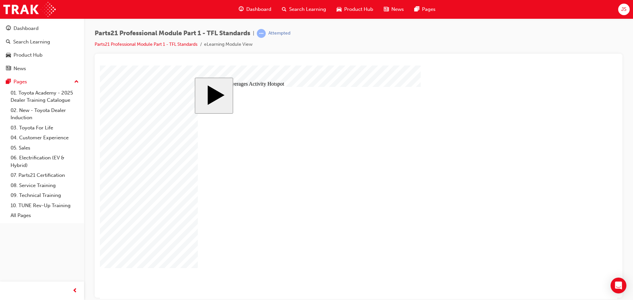
drag, startPoint x: 317, startPoint y: 212, endPoint x: 324, endPoint y: 211, distance: 7.0
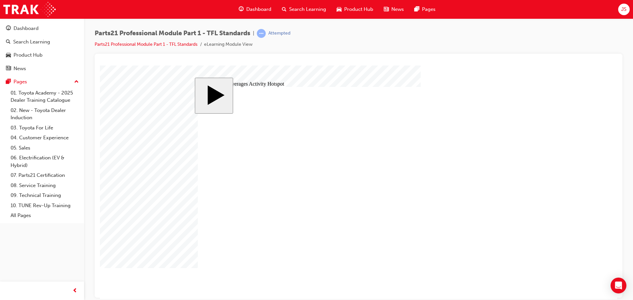
drag, startPoint x: 333, startPoint y: 211, endPoint x: 349, endPoint y: 210, distance: 15.5
